Goal: Task Accomplishment & Management: Manage account settings

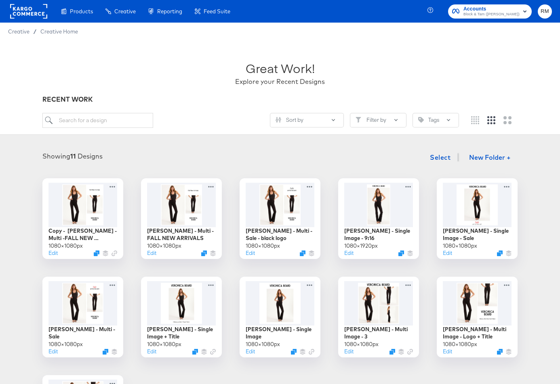
click at [513, 17] on span "Block & Tam ([PERSON_NAME])" at bounding box center [491, 14] width 56 height 6
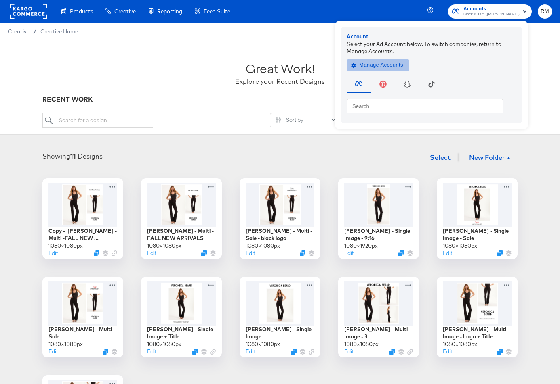
click at [375, 65] on span "Manage Accounts" at bounding box center [377, 65] width 50 height 9
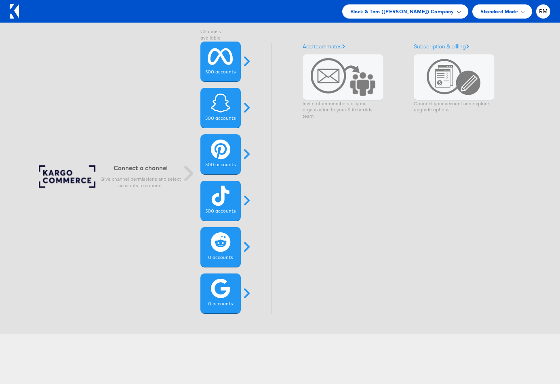
click at [418, 9] on span "Block & Tam (Veronica Beard) Company" at bounding box center [402, 11] width 104 height 8
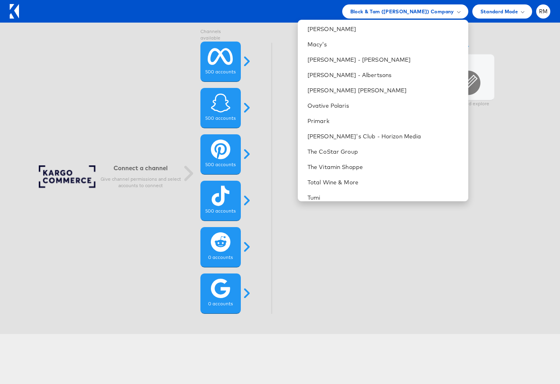
scroll to position [318, 0]
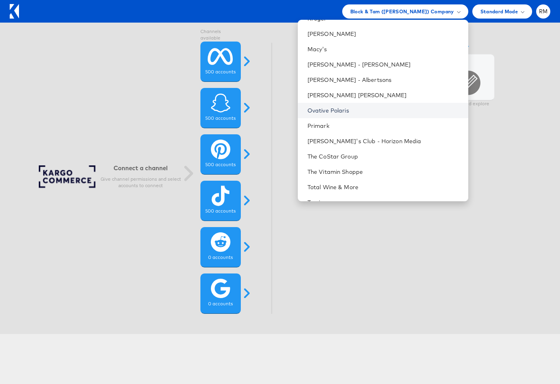
click at [374, 113] on link "Ovative Polaris" at bounding box center [384, 111] width 154 height 8
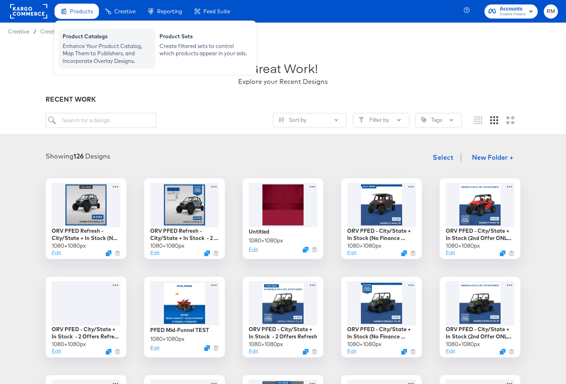
click at [92, 48] on div "Enhance Your Product Catalog, Map Them to Publishers, and Incorporate Overlay D…" at bounding box center [107, 53] width 89 height 23
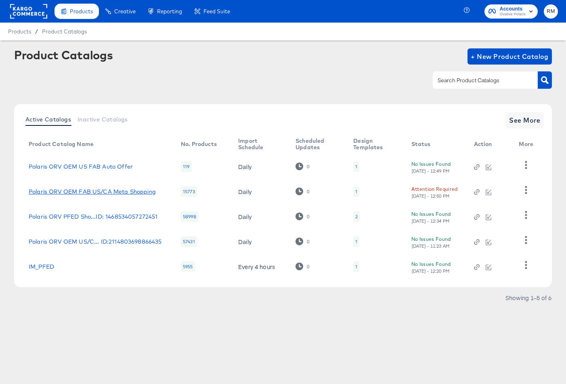
click at [99, 192] on link "Polaris ORV OEM FAB US/CA Meta Shopping" at bounding box center [92, 192] width 127 height 6
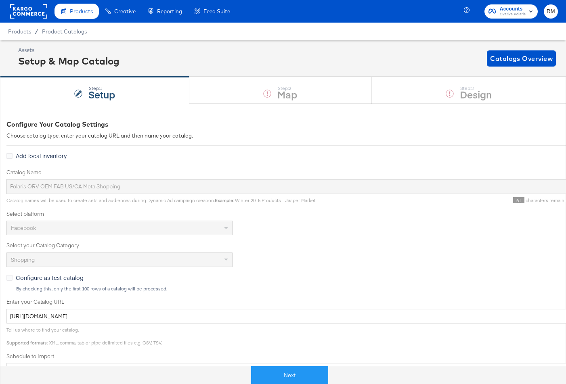
click at [189, 308] on div "Enter your Catalog URL https://ace.stitcherads.com/exports/1072/universal/none/…" at bounding box center [288, 310] width 565 height 25
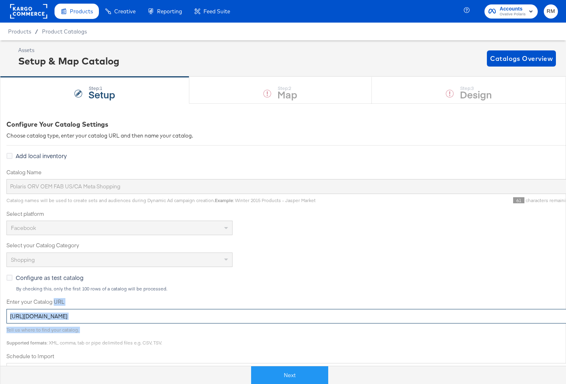
click at [189, 314] on input "https://ace.stitcherads.com/exports/1072/universal/none/universal/export.tsv.gz" at bounding box center [288, 316] width 565 height 15
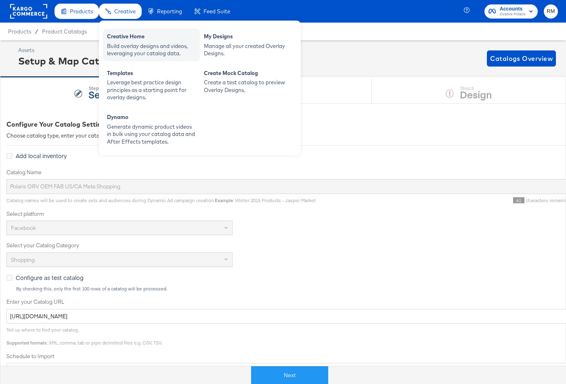
click at [122, 58] on div "Creative Home Build overlay designs and videos, leveraging your catalog data." at bounding box center [151, 45] width 97 height 33
click at [123, 56] on div "Build overlay designs and videos, leveraging your catalog data." at bounding box center [151, 49] width 89 height 15
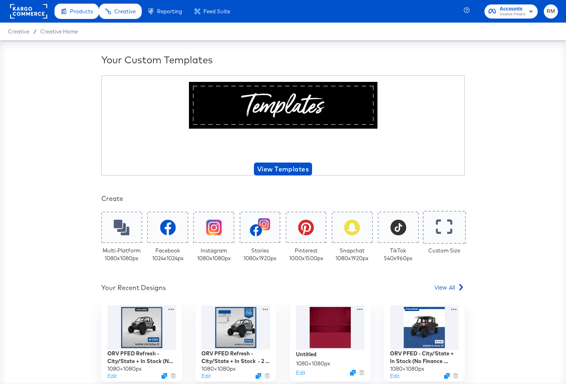
scroll to position [86, 0]
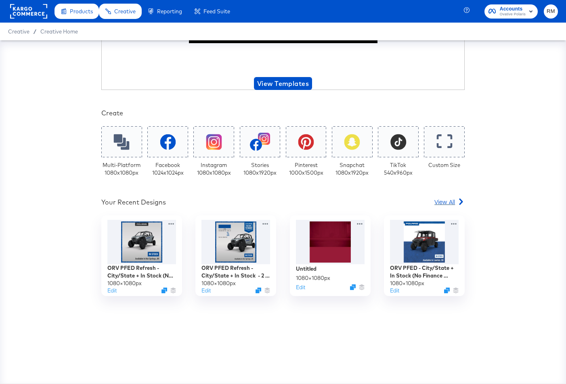
click at [452, 203] on span "View All" at bounding box center [444, 202] width 21 height 8
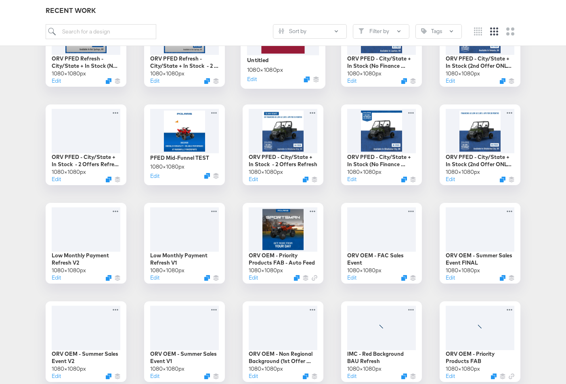
scroll to position [182, 0]
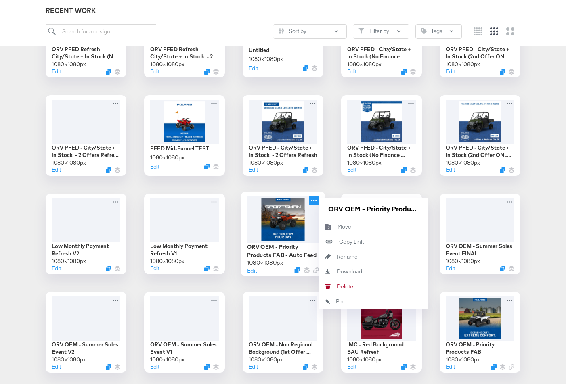
click at [318, 200] on icon at bounding box center [314, 200] width 10 height 8
click at [339, 242] on div "Copy Link Copied!" at bounding box center [339, 242] width 0 height 0
